Goal: Information Seeking & Learning: Learn about a topic

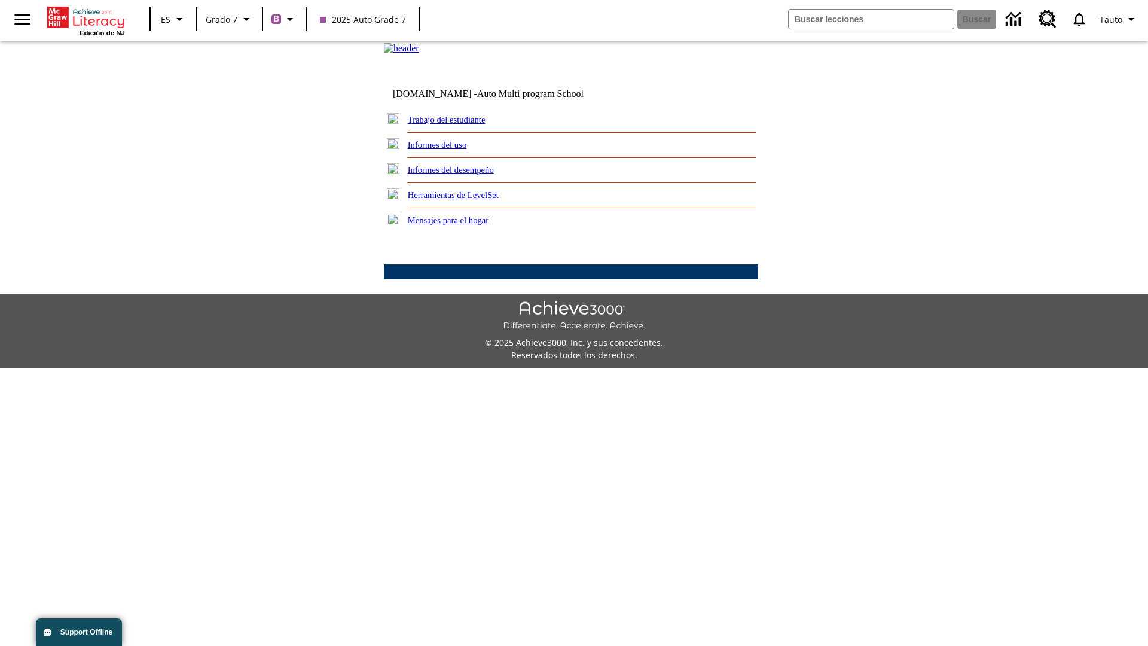
click at [466, 175] on link "Informes del desempeño" at bounding box center [451, 170] width 86 height 10
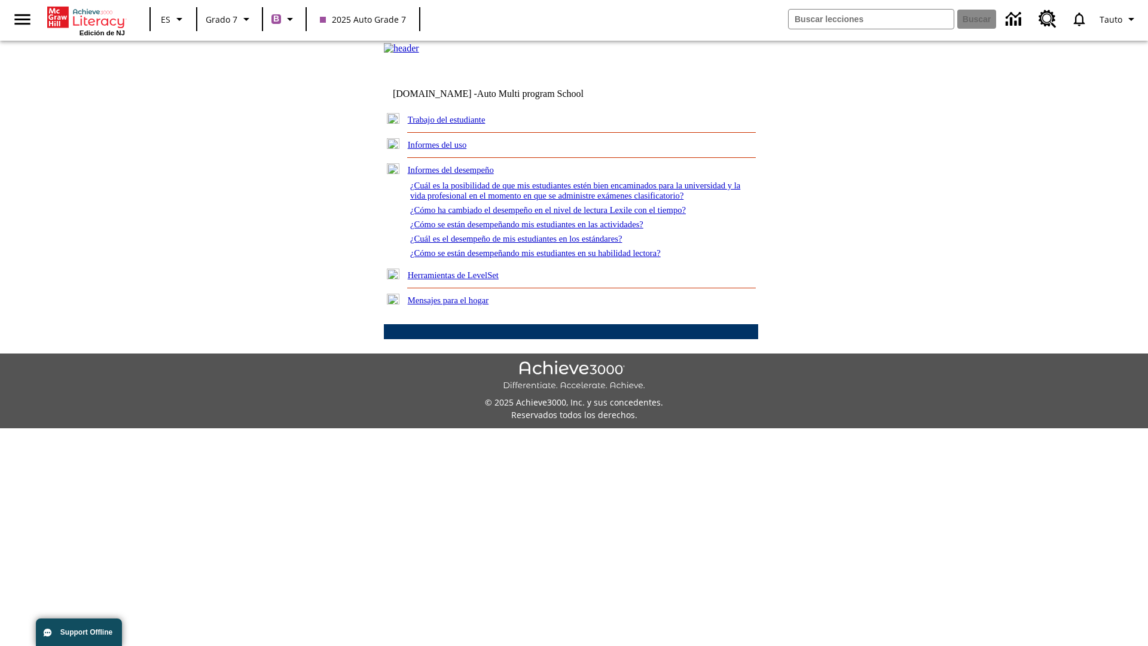
click at [557, 258] on link "¿Cómo se están desempeñando mis estudiantes en su habilidad lectora?" at bounding box center [535, 253] width 251 height 10
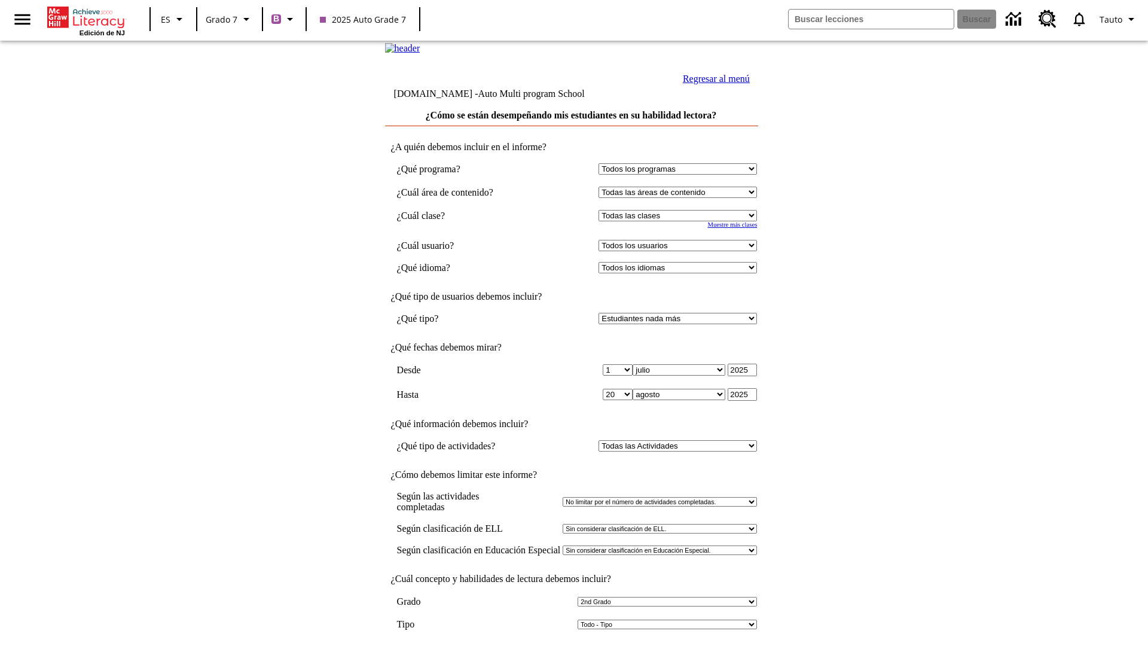
select select "2"
click at [572, 645] on input "Ver Informe" at bounding box center [571, 658] width 55 height 13
select select "2349292"
